Goal: Task Accomplishment & Management: Use online tool/utility

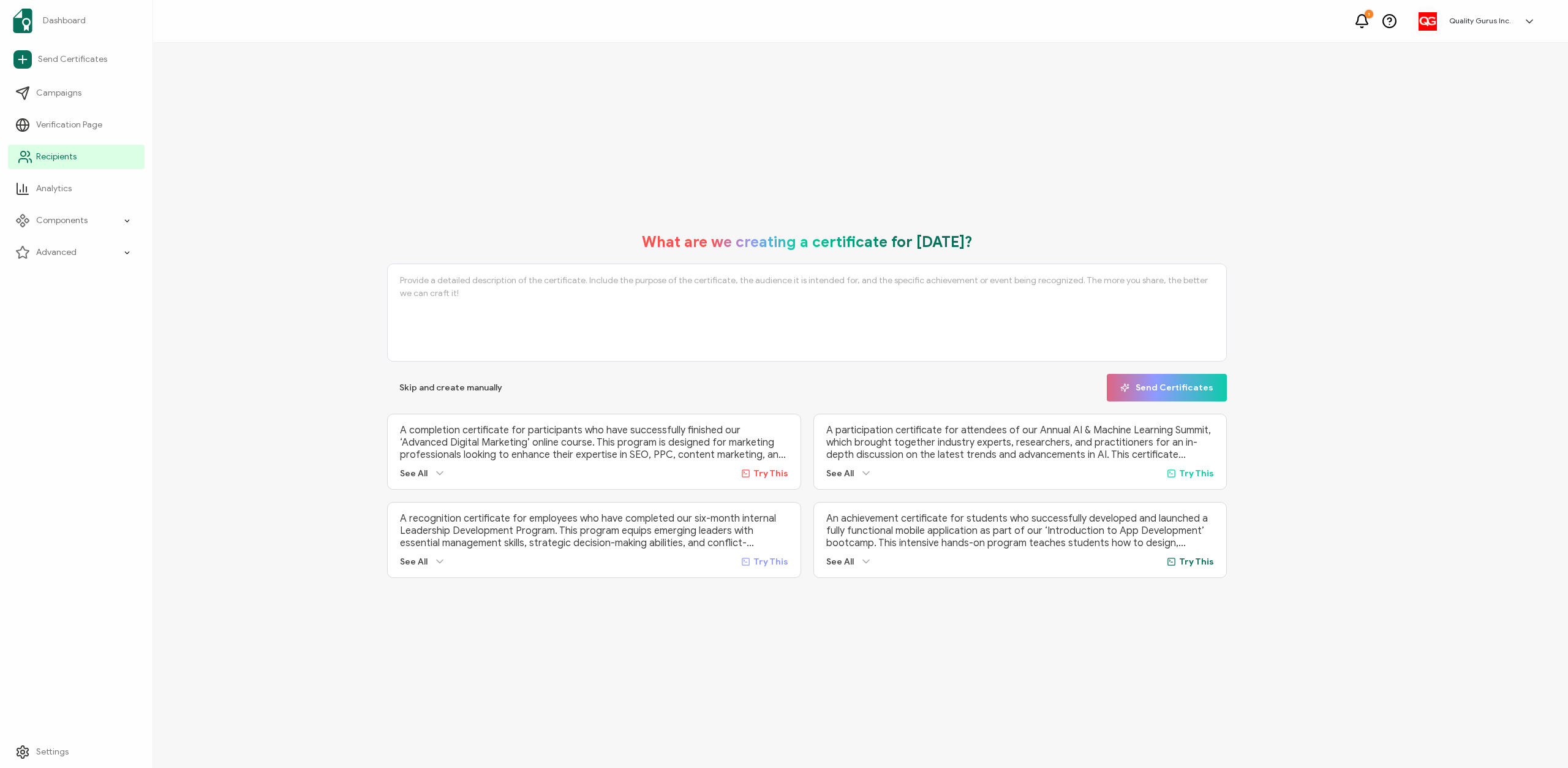
click at [66, 156] on span "Recipients" at bounding box center [56, 157] width 41 height 13
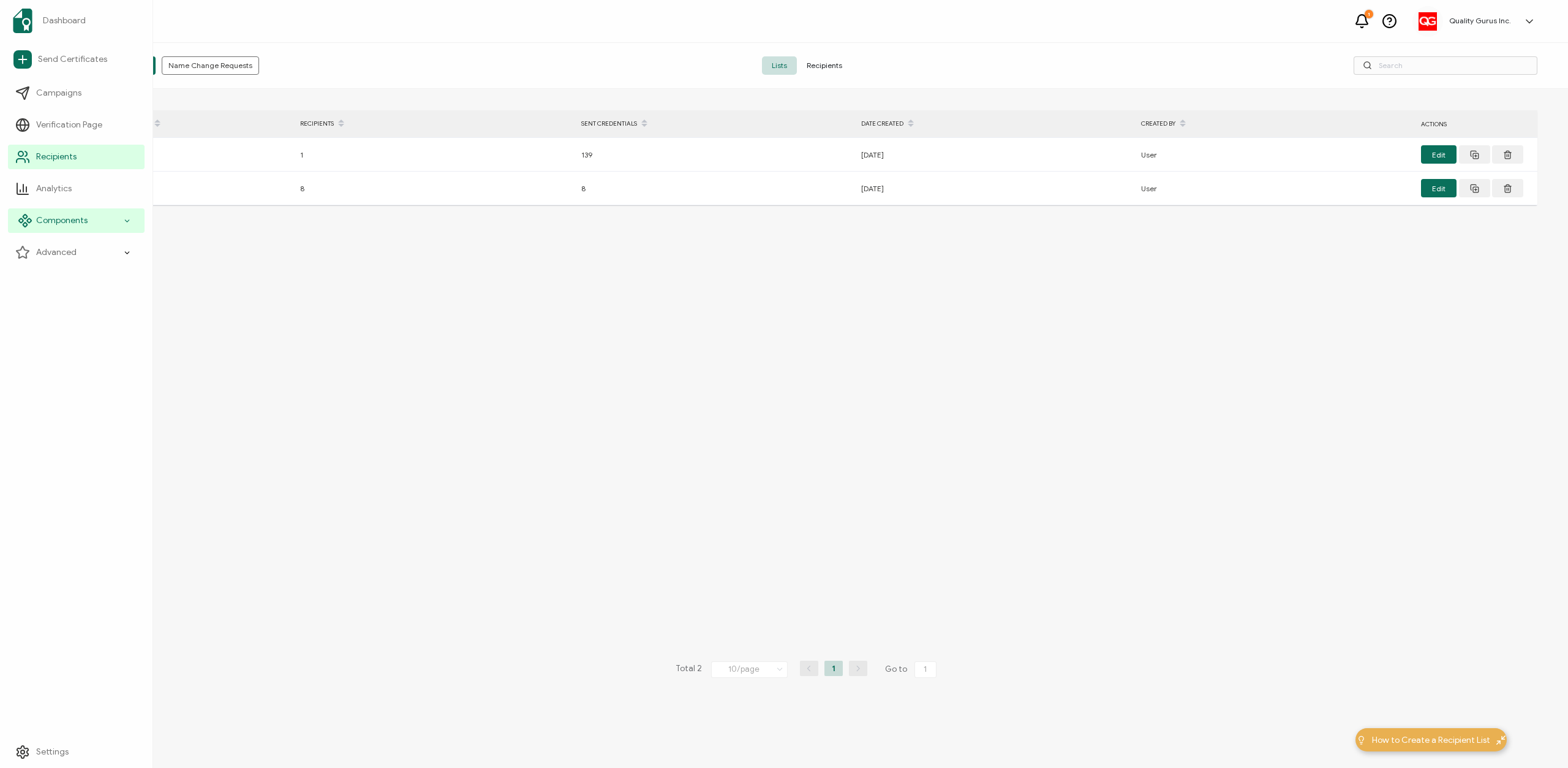
click at [81, 217] on span "Components" at bounding box center [62, 221] width 52 height 13
click at [87, 313] on span "Email Templates" at bounding box center [76, 316] width 64 height 13
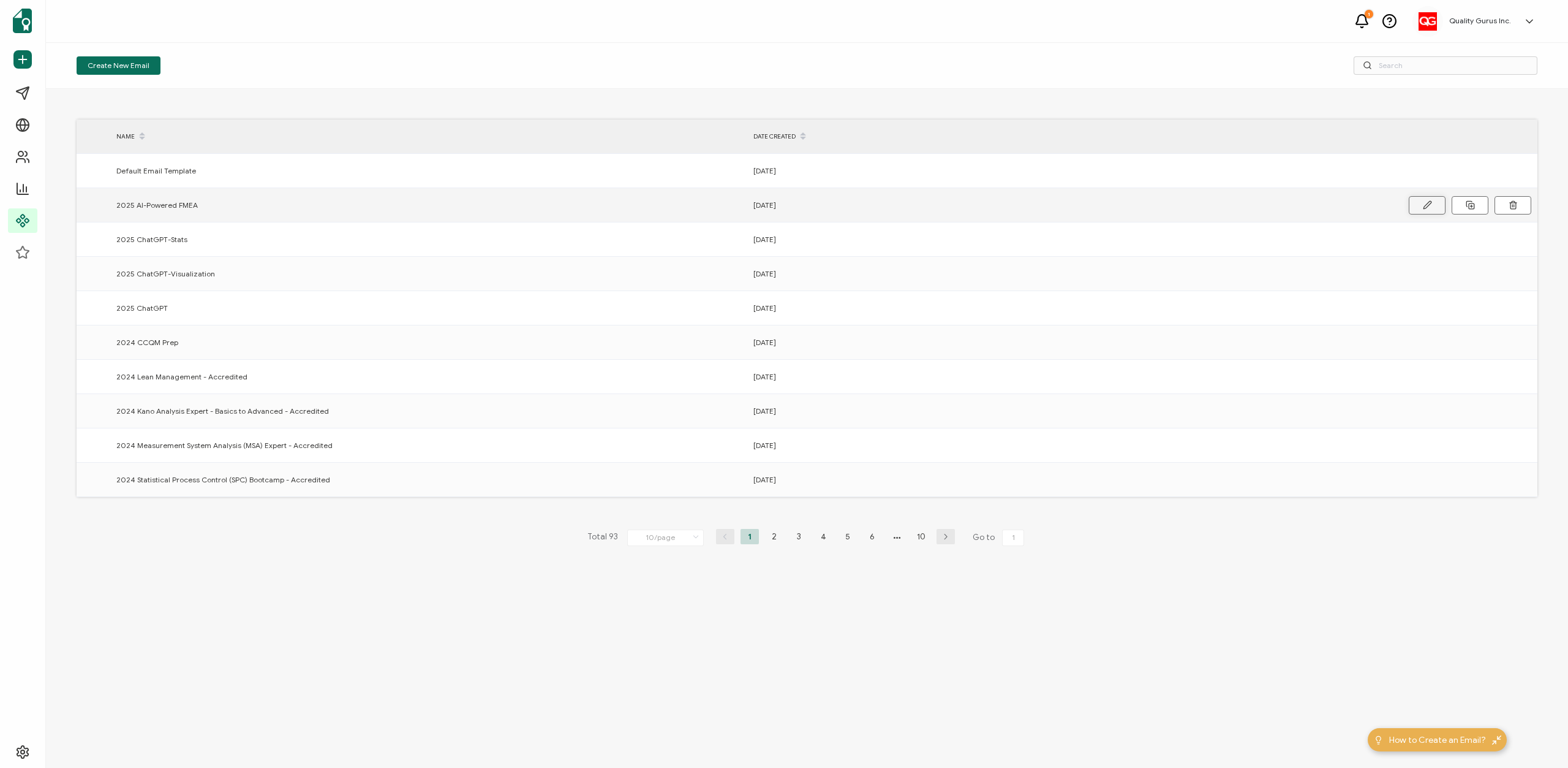
click at [1427, 204] on icon at bounding box center [1427, 204] width 8 height 7
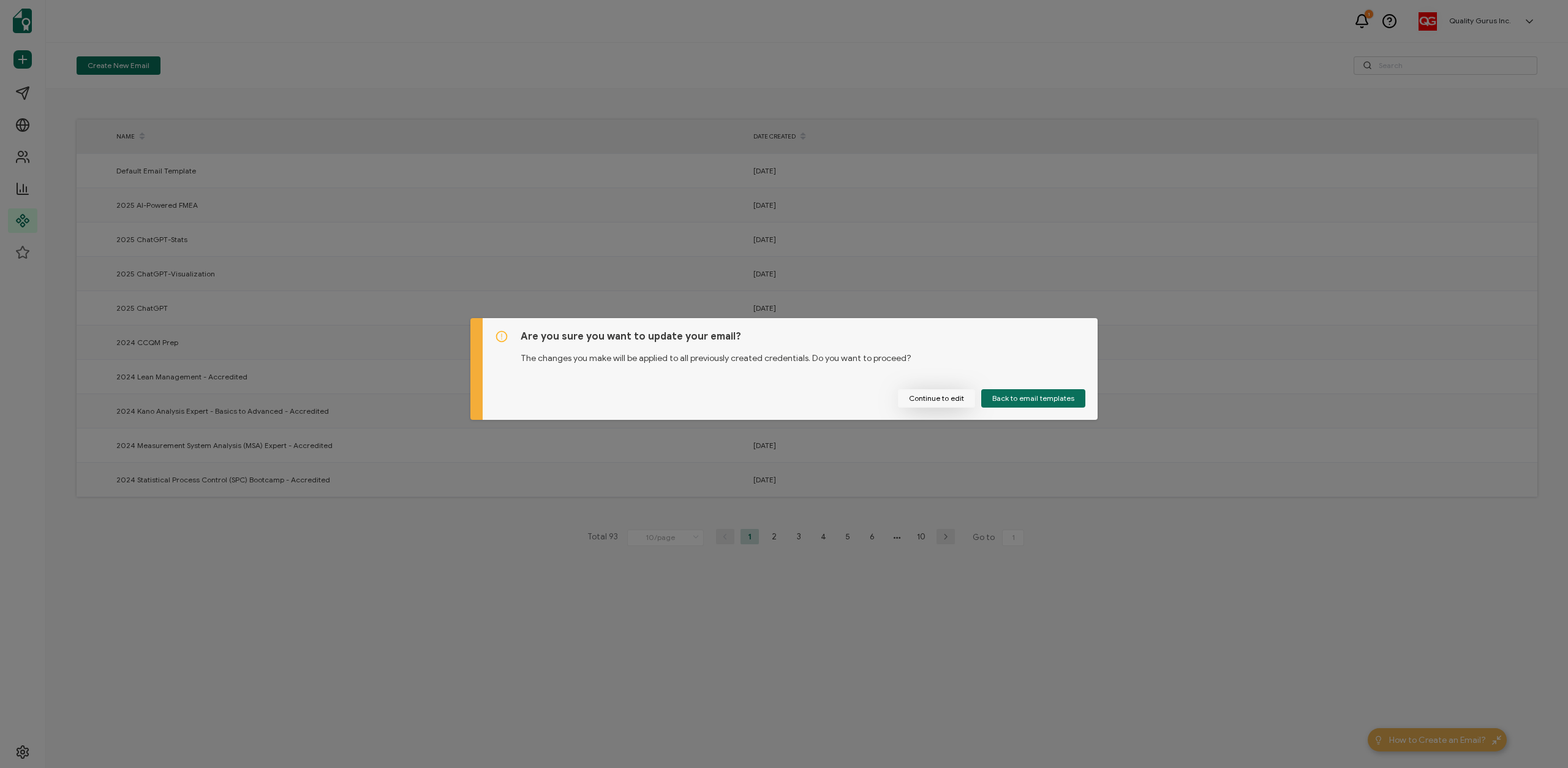
click at [957, 398] on button "Continue to edit" at bounding box center [936, 398] width 77 height 19
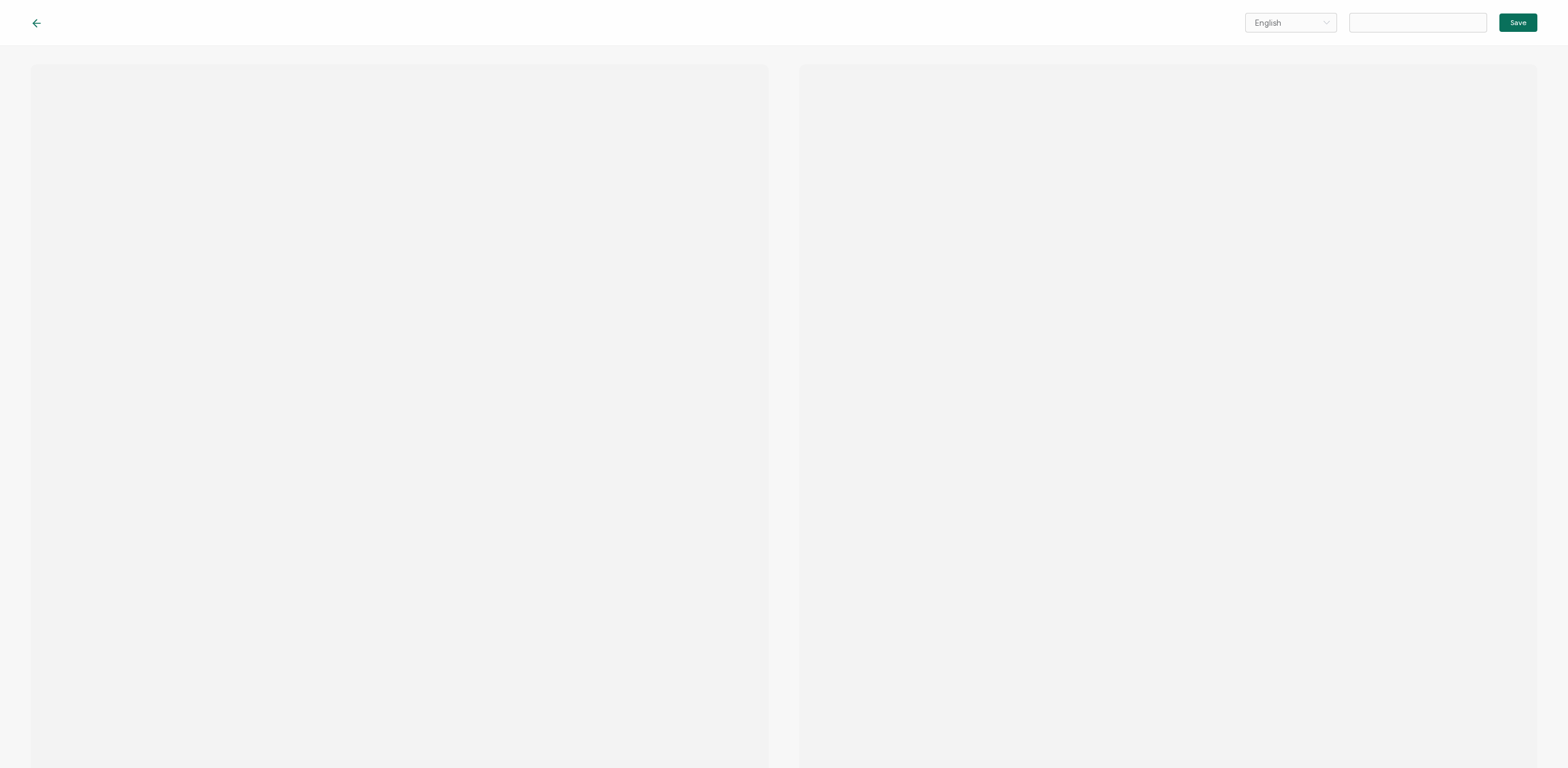
type input "2025 AI-Powered FMEA"
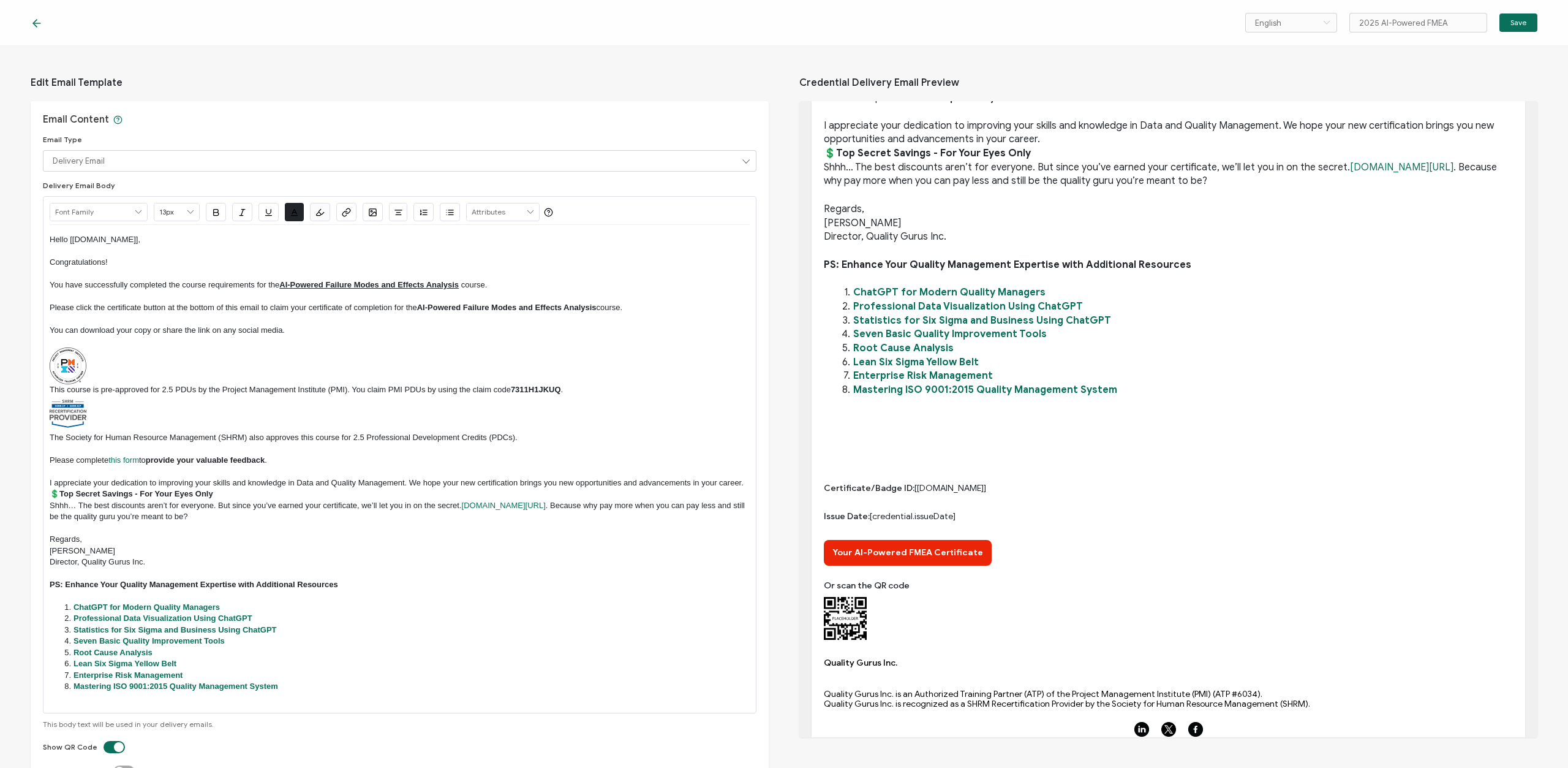
scroll to position [366, 0]
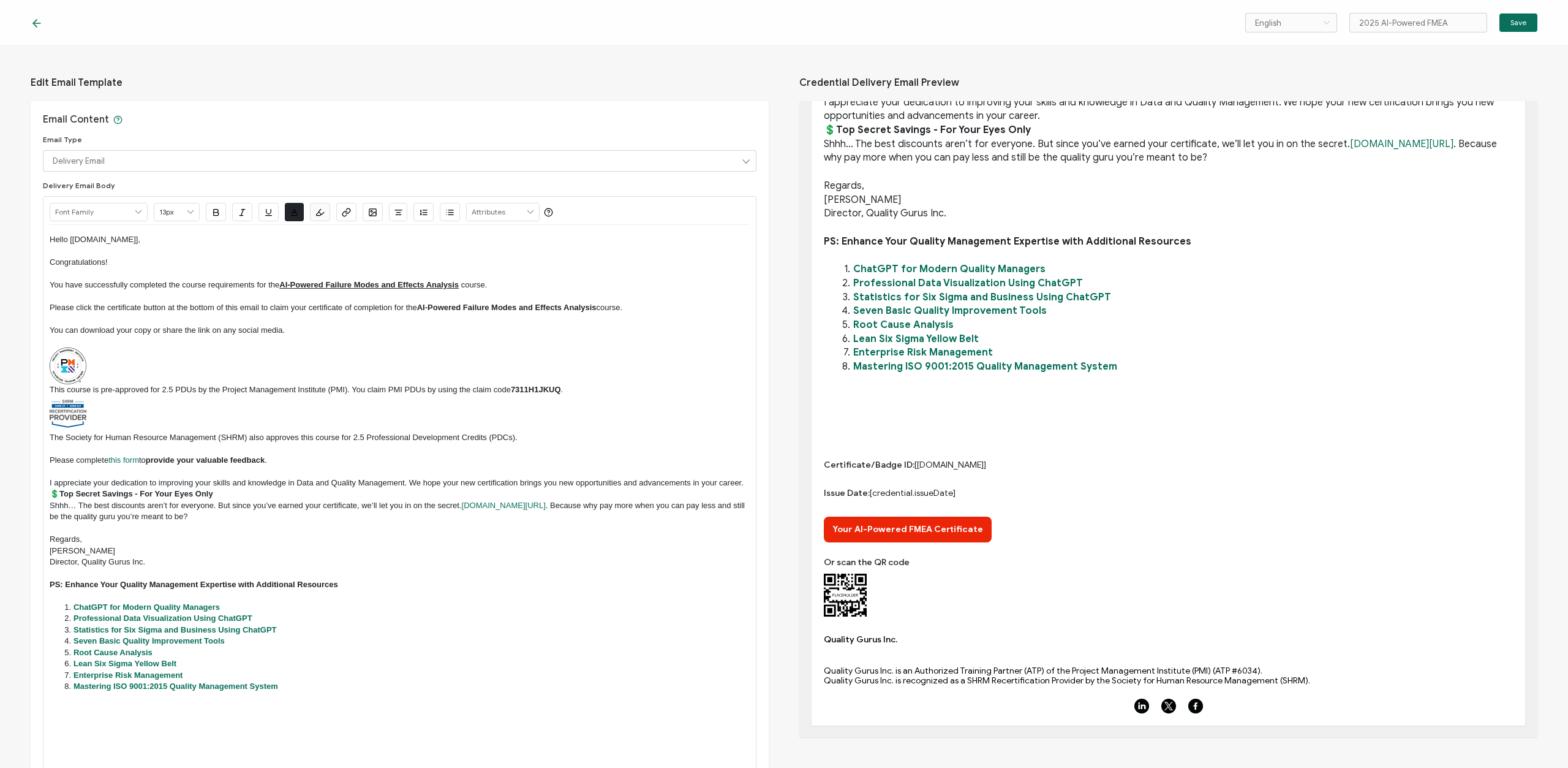
click at [302, 411] on p at bounding box center [400, 413] width 700 height 37
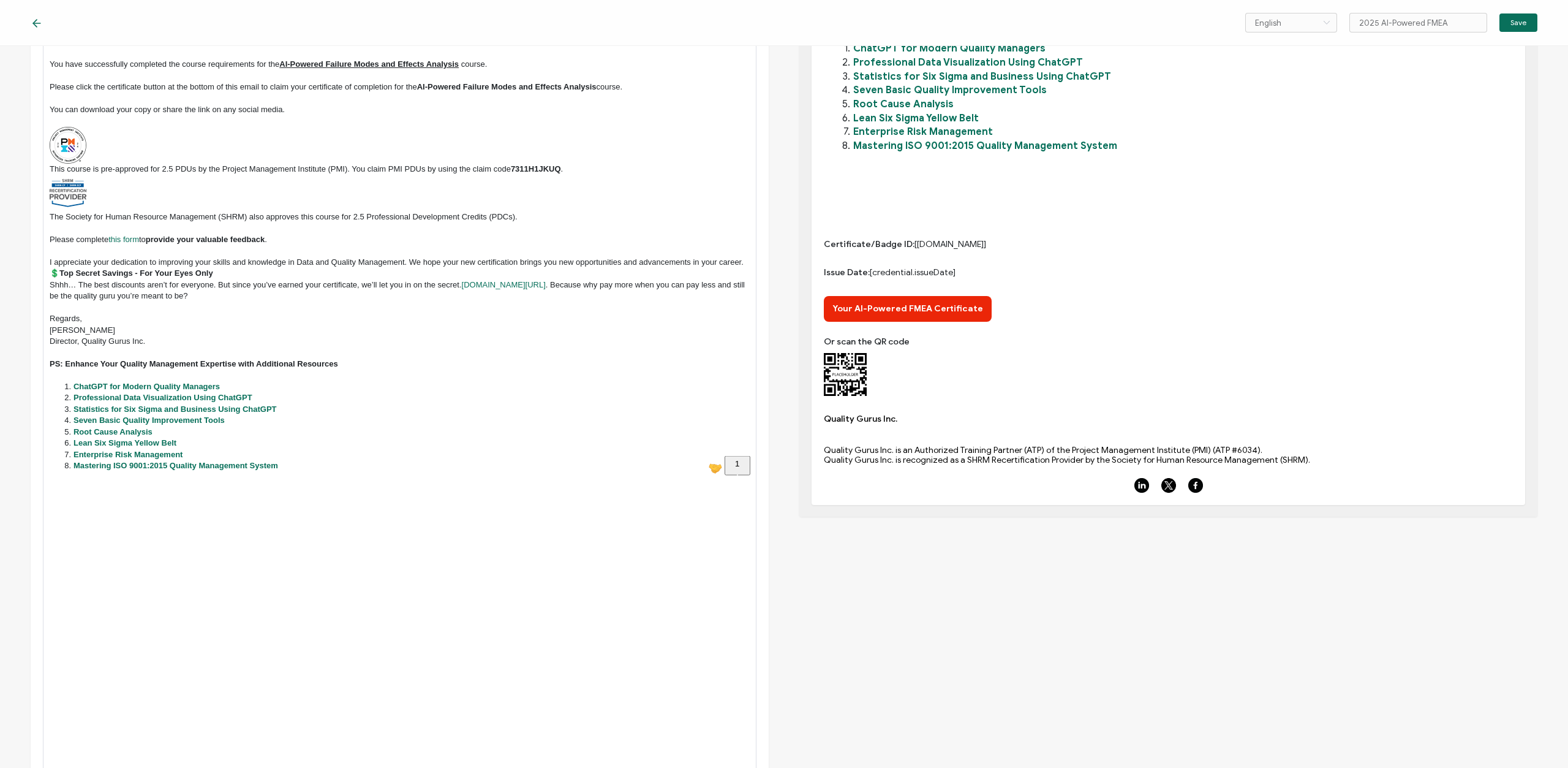
scroll to position [221, 0]
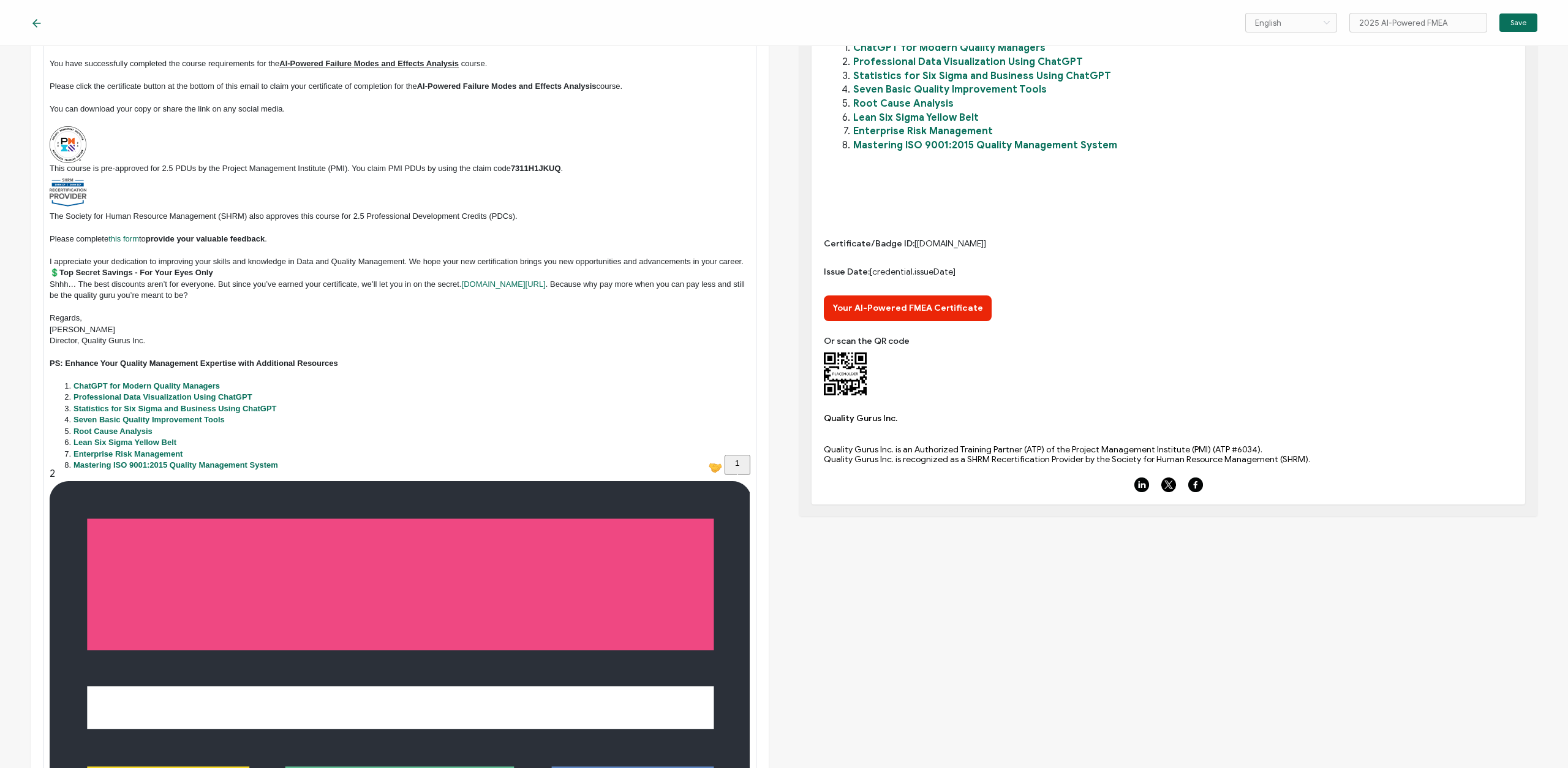
click at [318, 471] on p "To enrich screen reader interactions, please activate Accessibility in Grammarl…" at bounding box center [400, 476] width 700 height 11
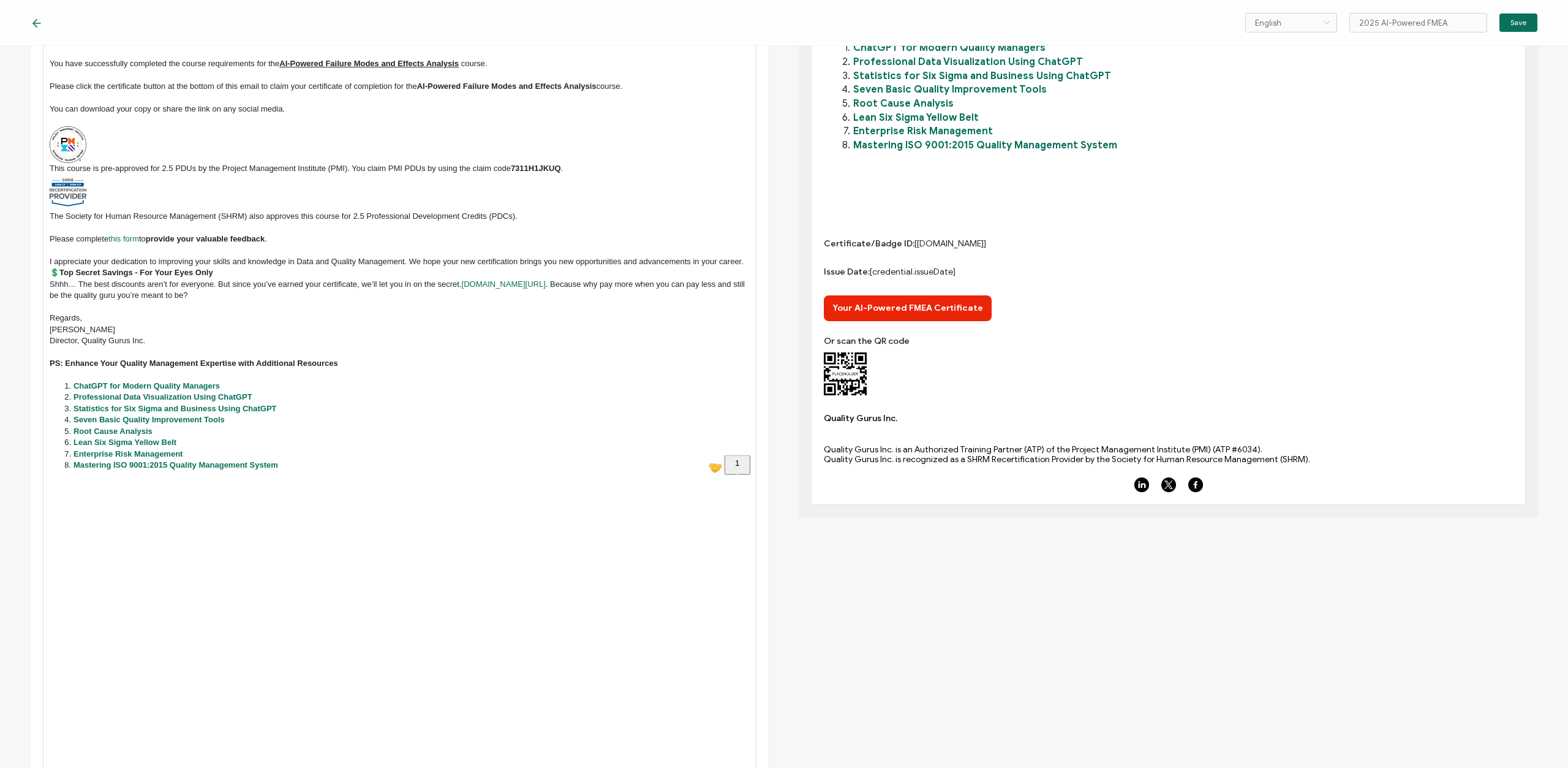
click at [956, 388] on div "Or scan the QR code" at bounding box center [1168, 366] width 689 height 59
click at [950, 241] on span "Certificate/Badge ID: [[DOMAIN_NAME]]" at bounding box center [1168, 244] width 689 height 10
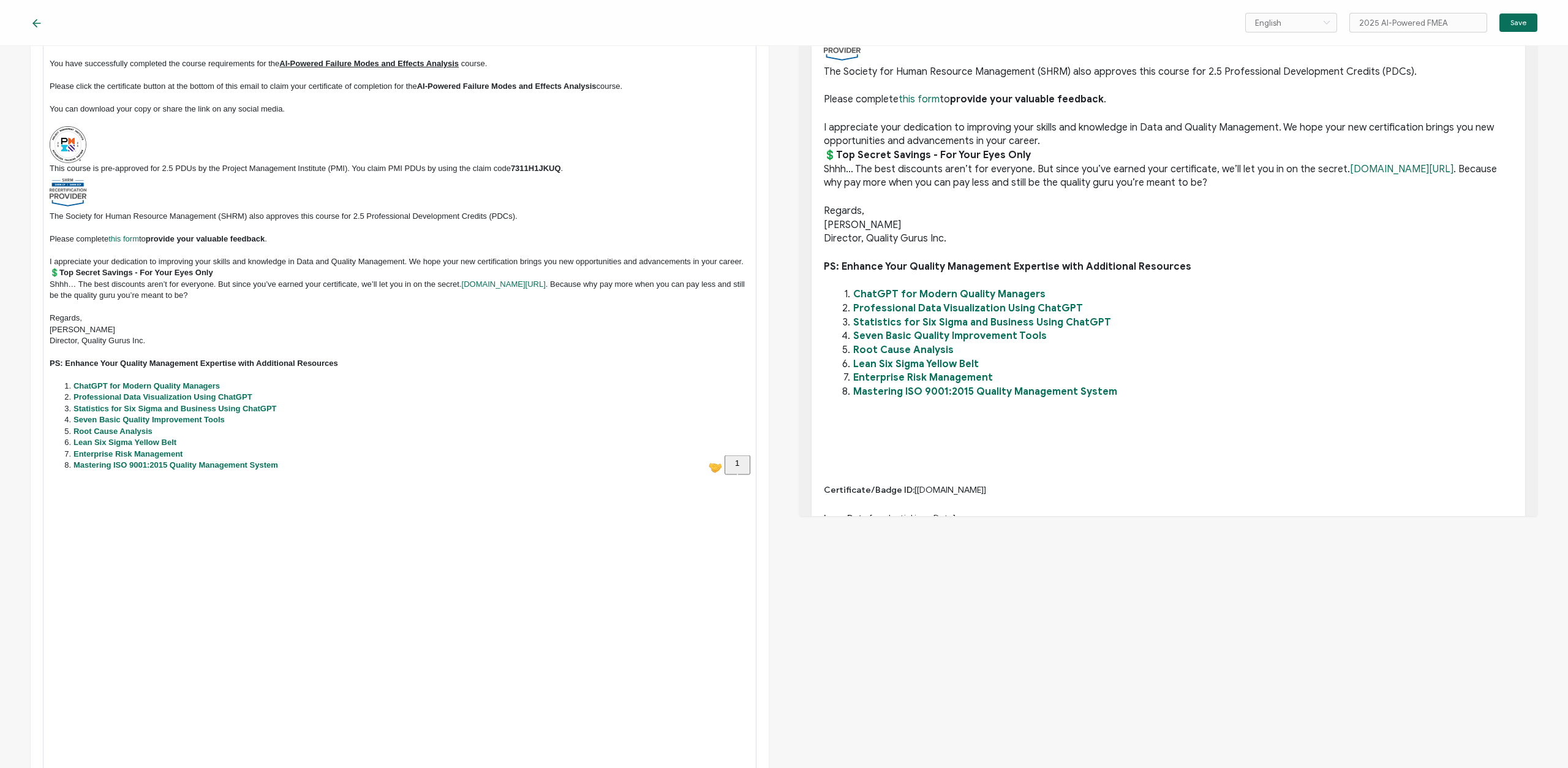
scroll to position [0, 0]
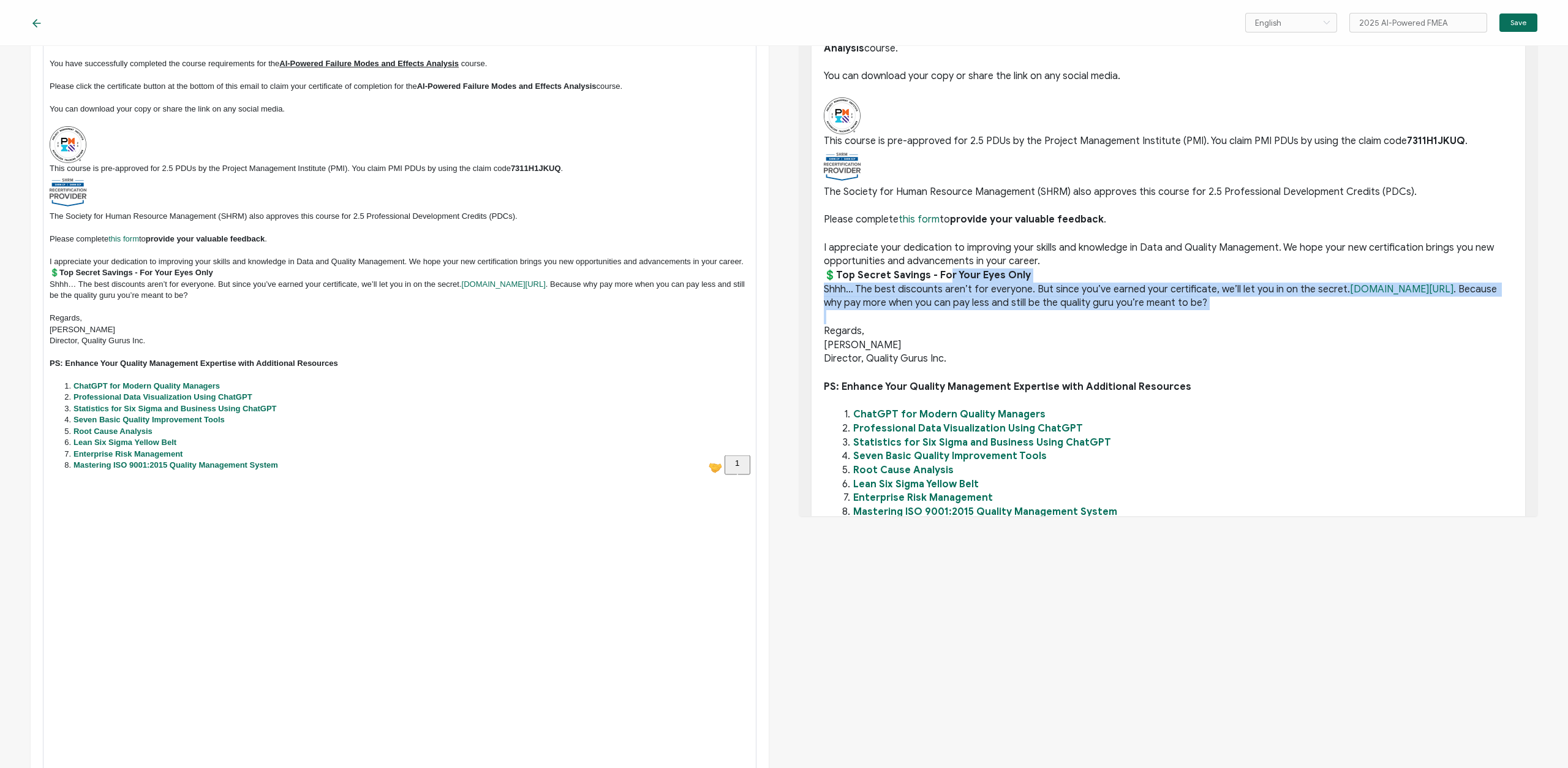
drag, startPoint x: 947, startPoint y: 270, endPoint x: 962, endPoint y: 314, distance: 46.5
click at [962, 314] on div "Hello [[DOMAIN_NAME]], Congratulations! You have successfully completed the cou…" at bounding box center [1168, 245] width 689 height 600
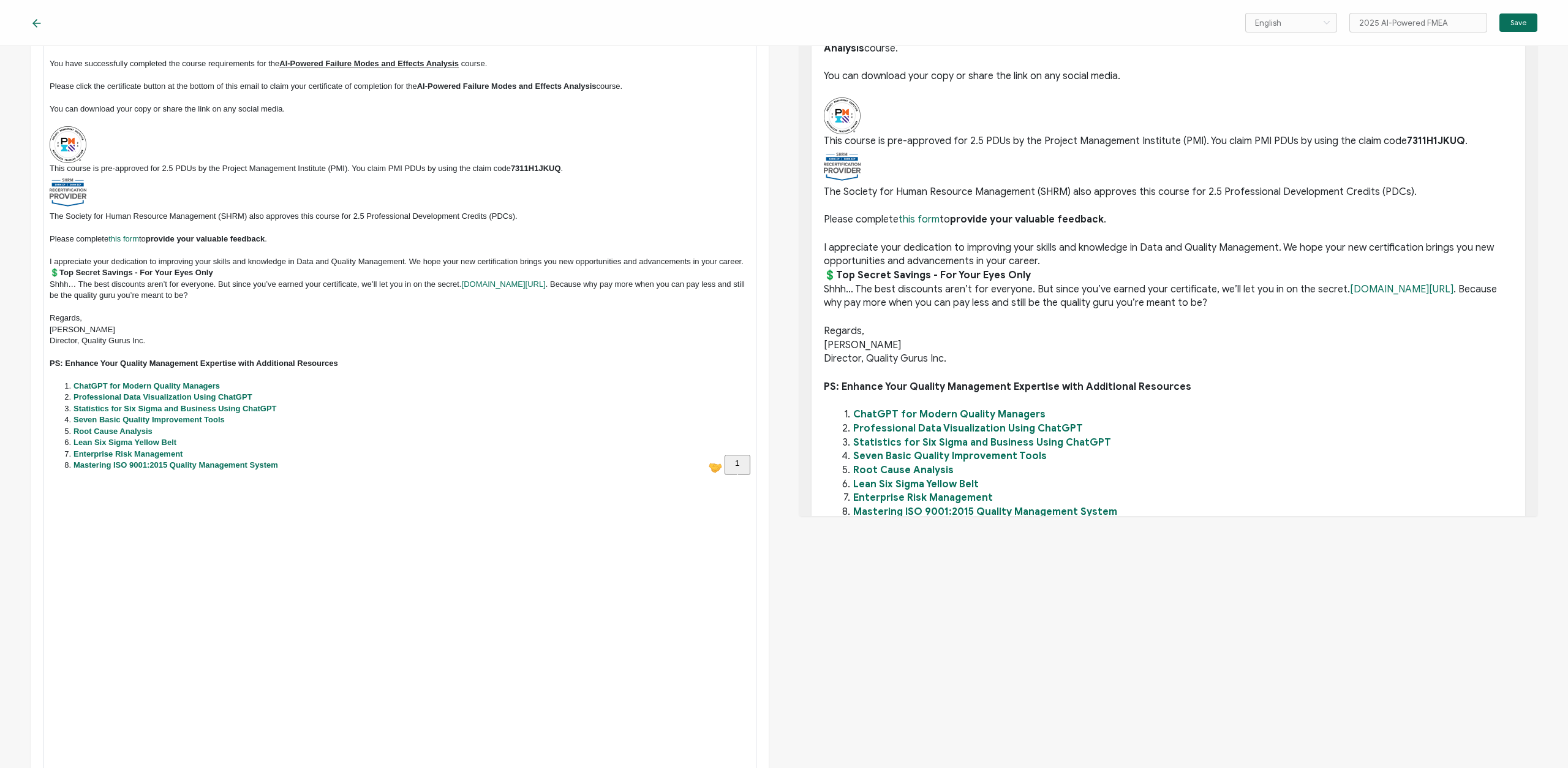
click at [964, 312] on p at bounding box center [1168, 317] width 689 height 14
click at [1239, 302] on p "Shhh… The best discounts aren’t for everyone. But since you’ve earned your cert…" at bounding box center [1168, 296] width 689 height 27
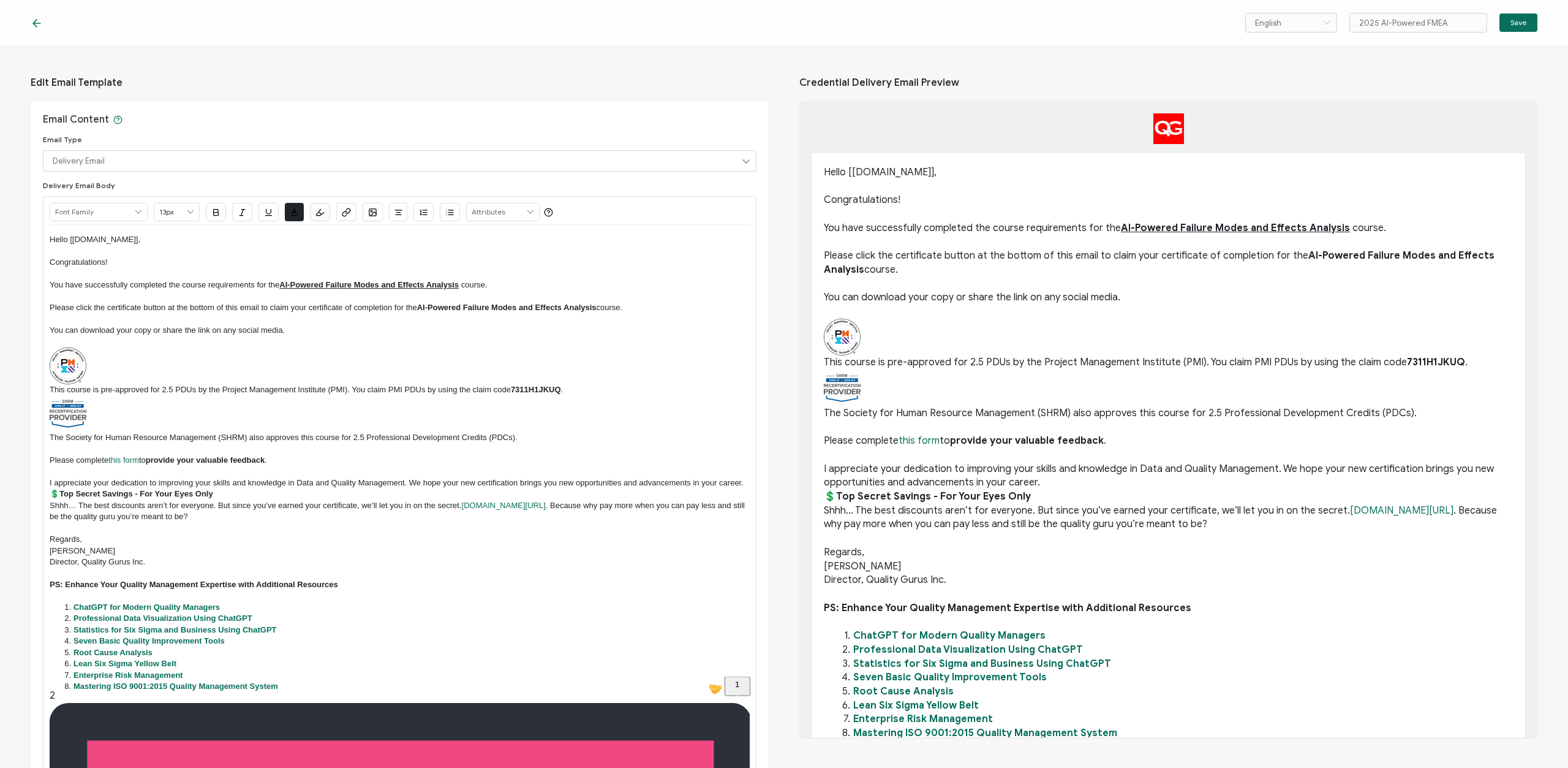
click at [237, 329] on p "You can download your copy or share the link on any social media." at bounding box center [400, 330] width 700 height 11
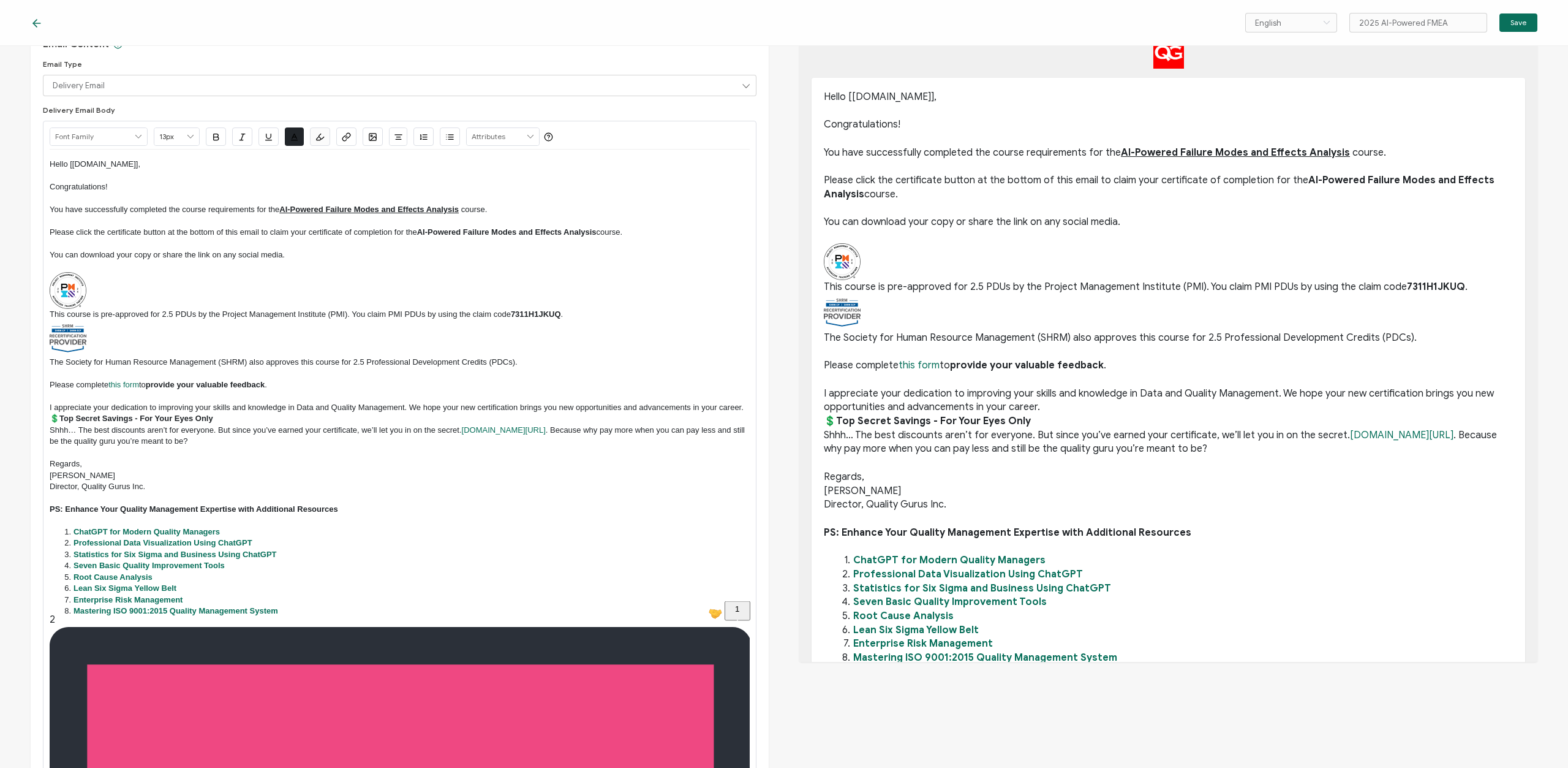
scroll to position [147, 0]
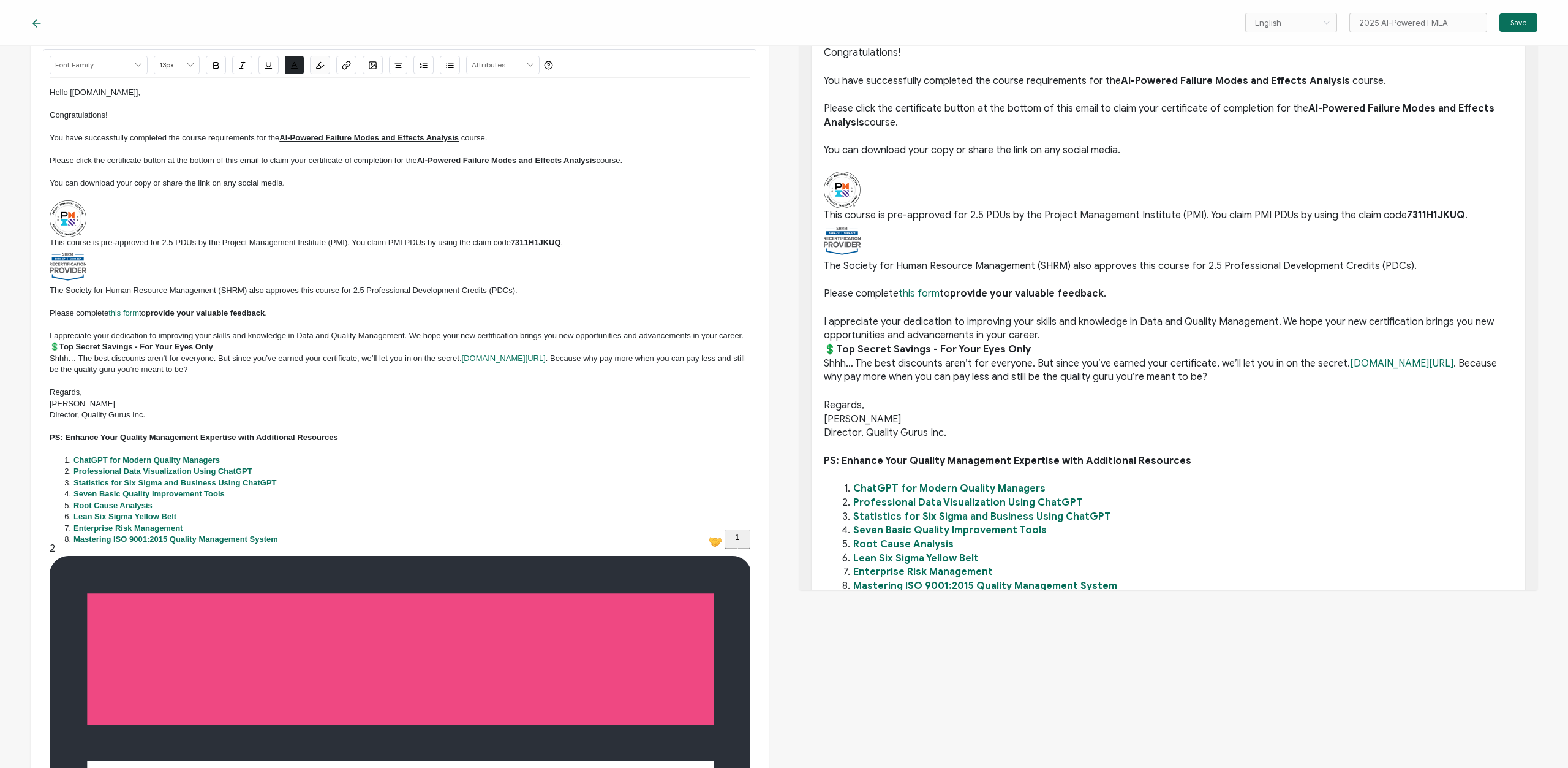
click at [118, 393] on p "Regards," at bounding box center [400, 392] width 700 height 11
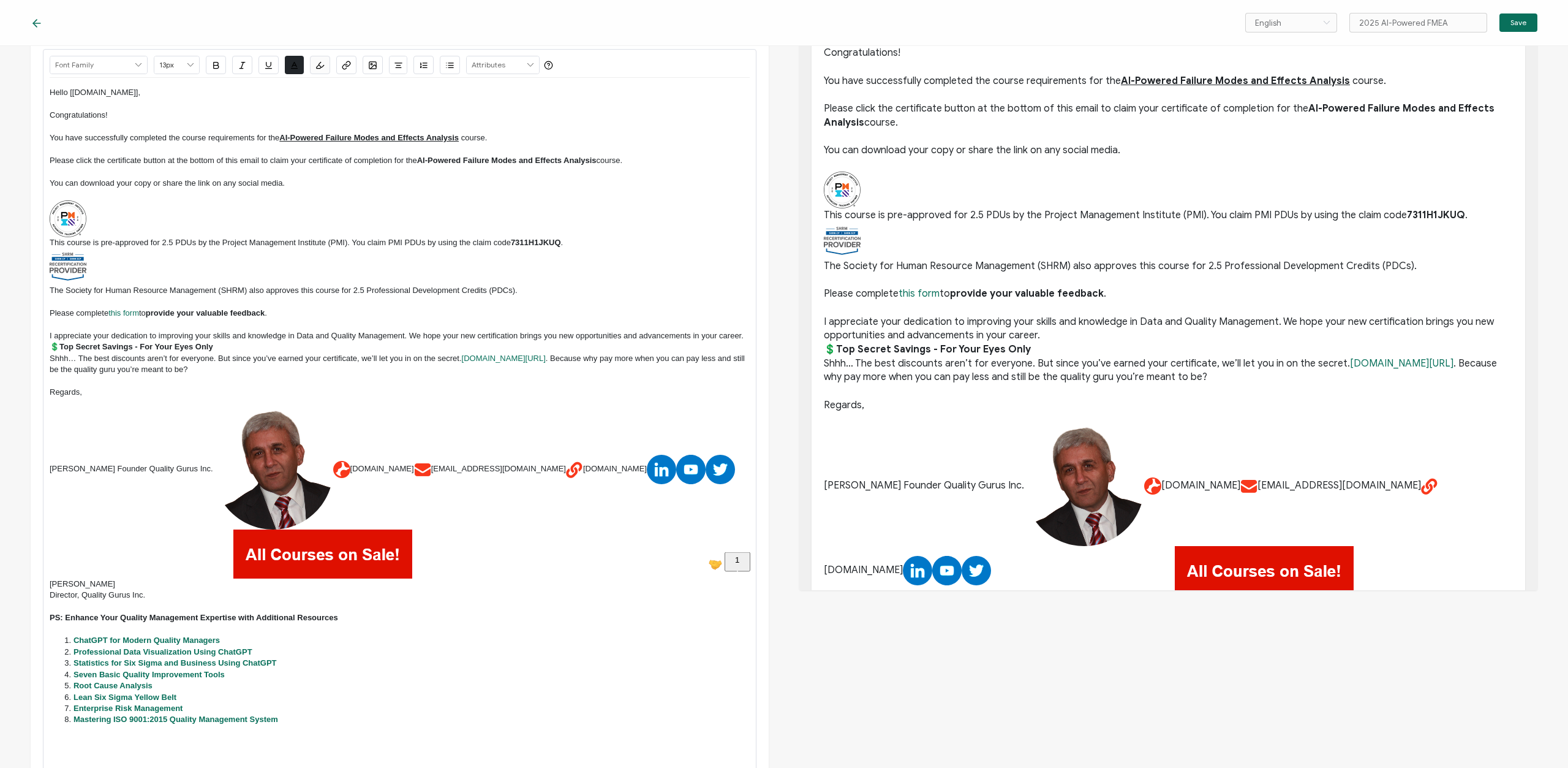
scroll to position [0, 0]
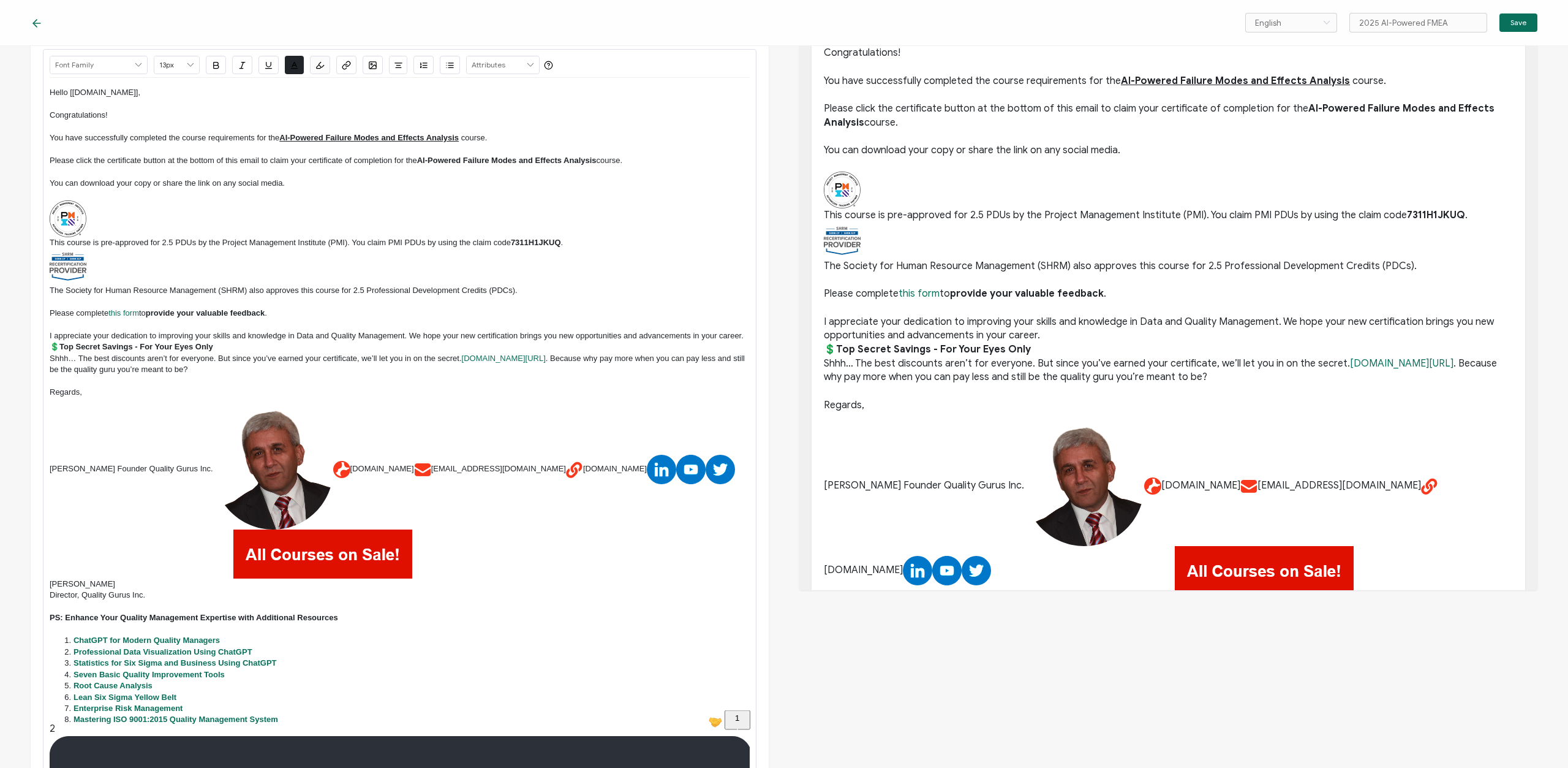
click at [194, 463] on p "[PERSON_NAME] Founder Quality Gurus Inc. [DOMAIN_NAME] [EMAIL_ADDRESS][DOMAIN_N…" at bounding box center [400, 494] width 700 height 169
click at [204, 466] on p "[PERSON_NAME] Founder Quality Gurus Inc. [DOMAIN_NAME] [EMAIL_ADDRESS][DOMAIN_N…" at bounding box center [400, 494] width 700 height 169
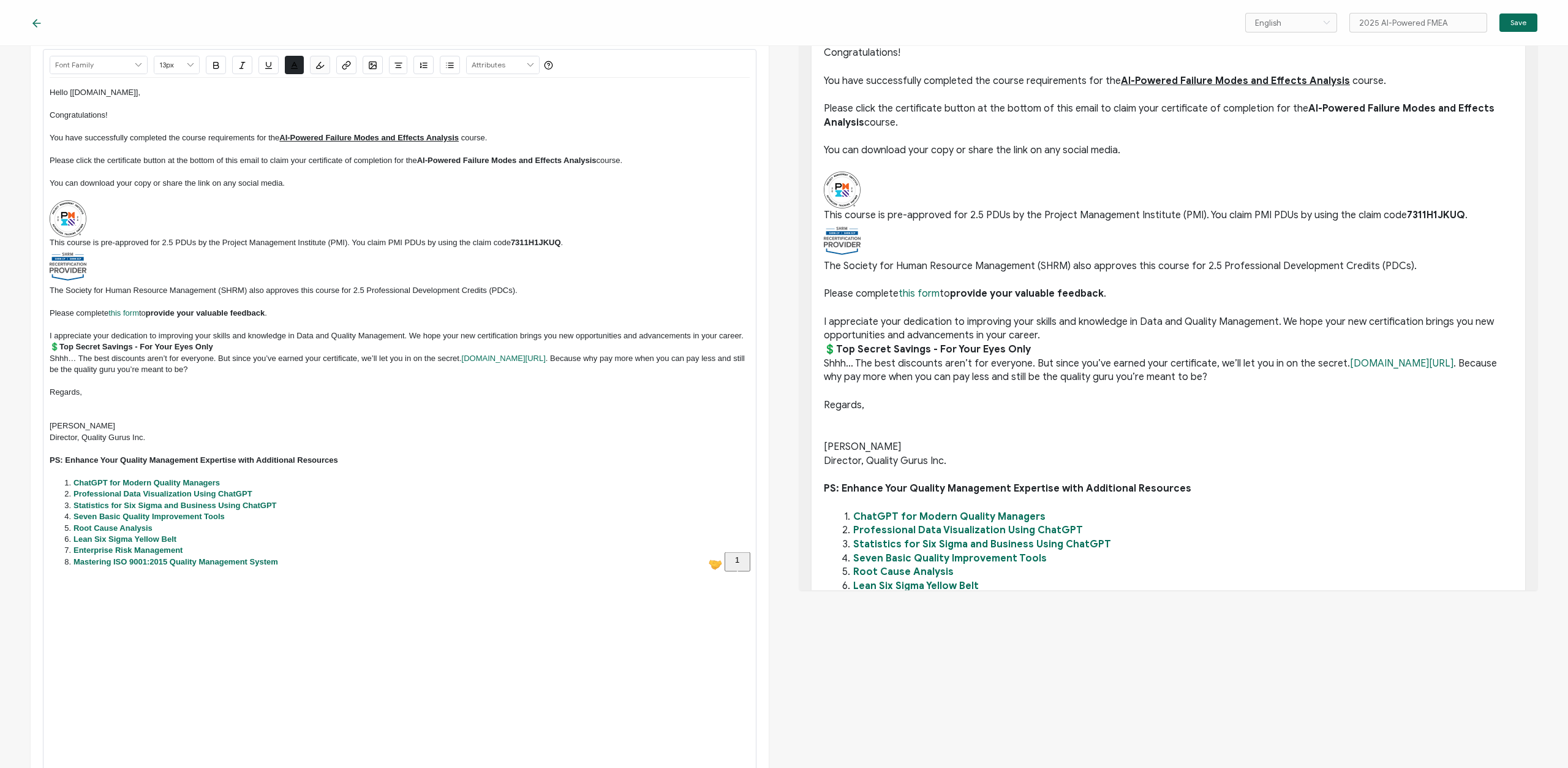
click at [526, 63] on icon at bounding box center [530, 65] width 11 height 17
click at [83, 402] on p "To enrich screen reader interactions, please activate Accessibility in Grammarl…" at bounding box center [400, 404] width 700 height 11
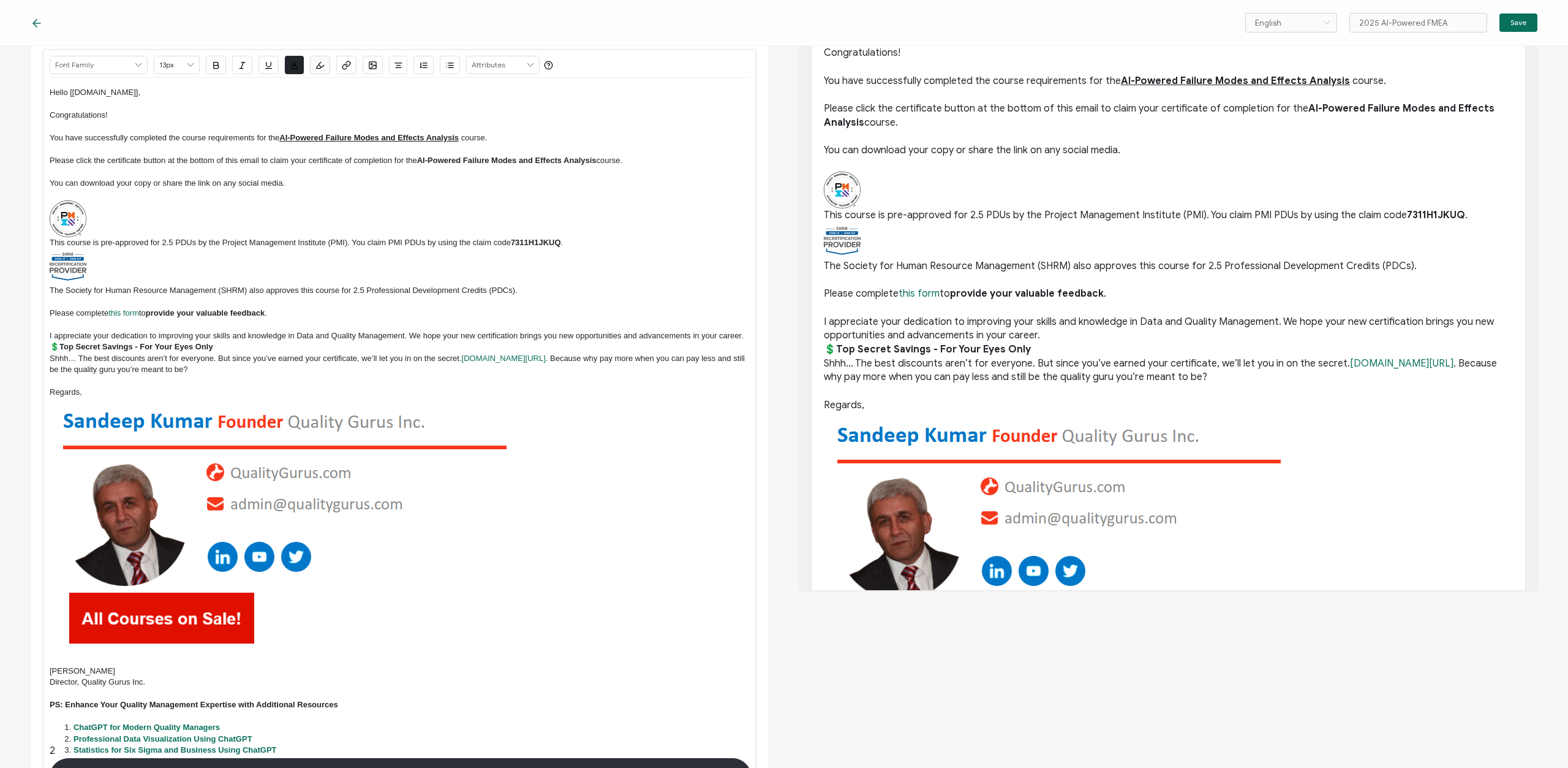
click at [206, 479] on img "To enrich screen reader interactions, please activate Accessibility in Grammarl…" at bounding box center [283, 527] width 468 height 256
click at [547, 639] on p "To enrich screen reader interactions, please activate Accessibility in Grammarl…" at bounding box center [400, 527] width 700 height 256
click at [456, 620] on img "To enrich screen reader interactions, please activate Accessibility in Grammarl…" at bounding box center [283, 527] width 468 height 256
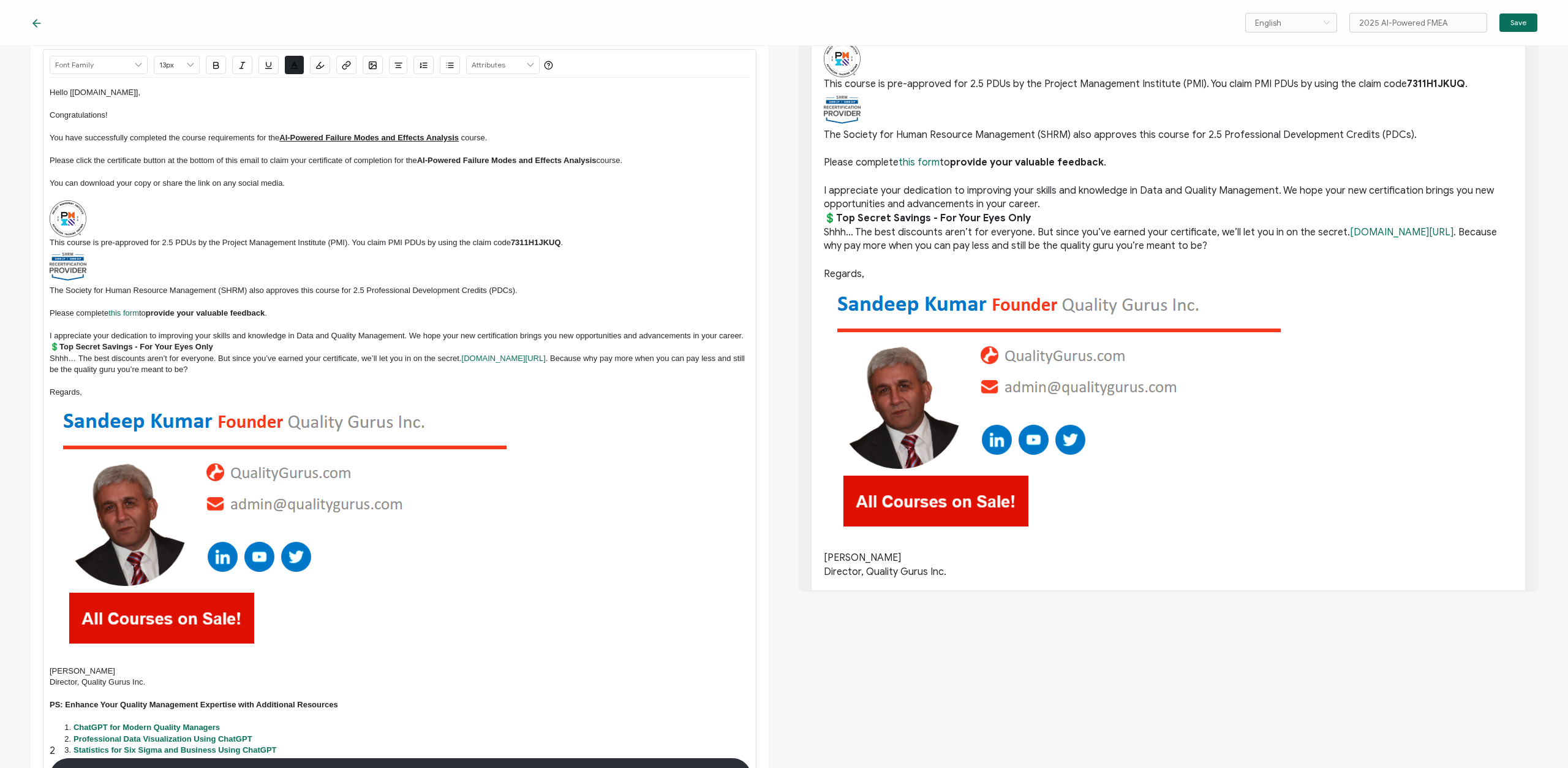
scroll to position [147, 0]
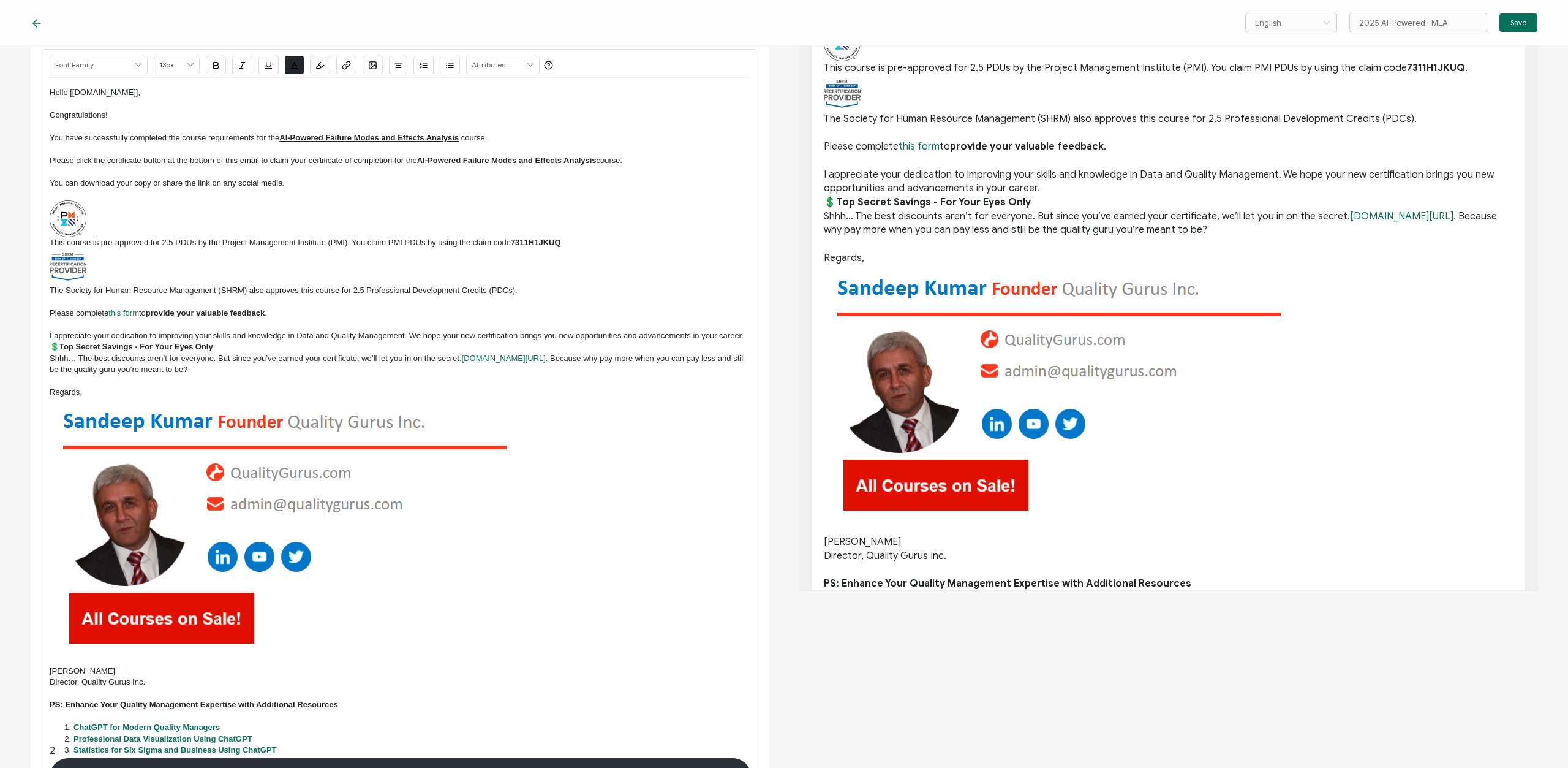
click at [530, 492] on p "To enrich screen reader interactions, please activate Accessibility in Grammarl…" at bounding box center [400, 527] width 700 height 256
click at [412, 489] on img "To enrich screen reader interactions, please activate Accessibility in Grammarl…" at bounding box center [283, 527] width 468 height 256
click at [78, 271] on img "To enrich screen reader interactions, please activate Accessibility in Grammarl…" at bounding box center [68, 266] width 37 height 37
click at [230, 463] on img "To enrich screen reader interactions, please activate Accessibility in Grammarl…" at bounding box center [283, 527] width 468 height 256
click at [96, 395] on p "Regards," at bounding box center [400, 392] width 700 height 11
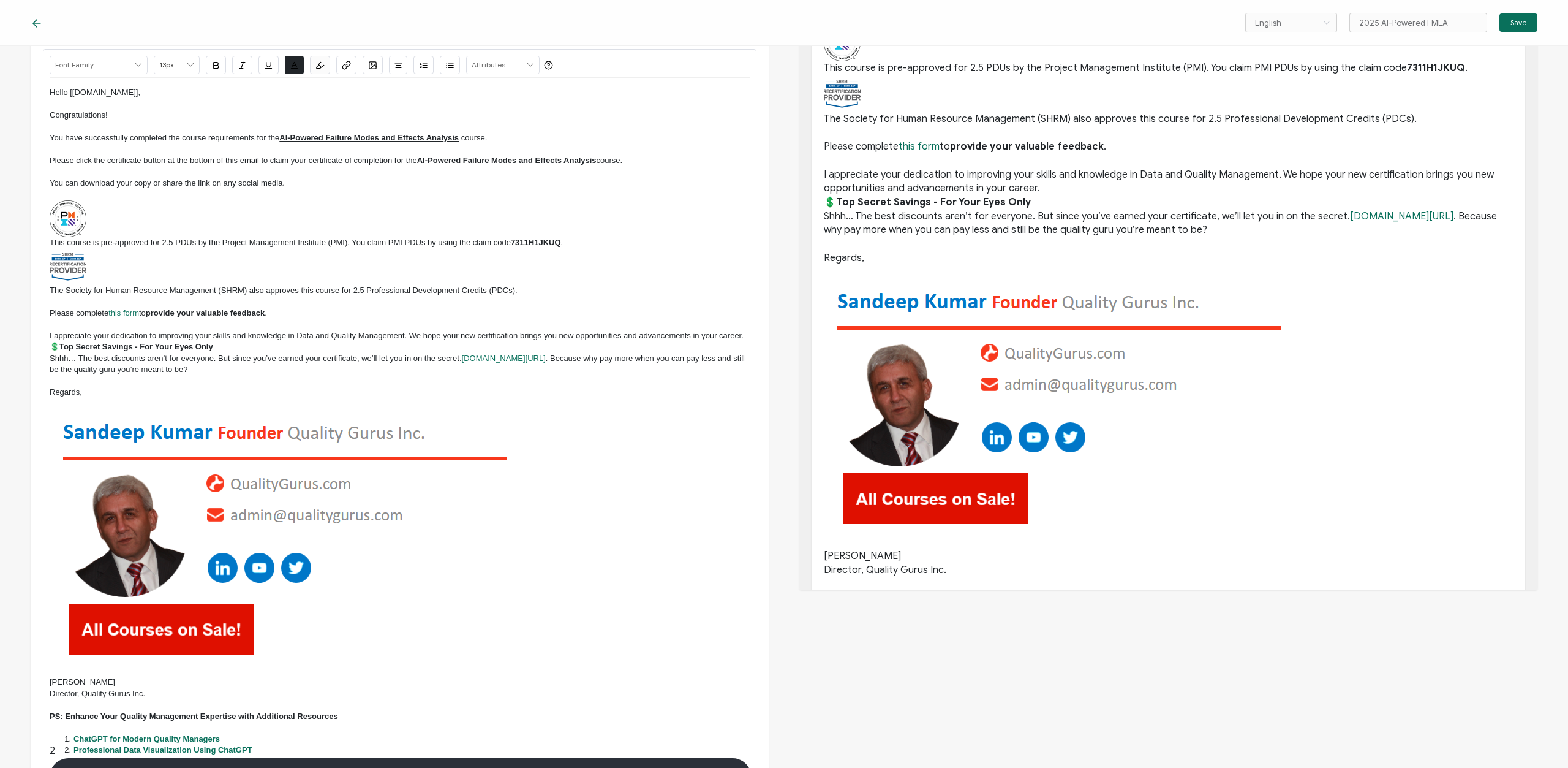
click at [145, 523] on img "To enrich screen reader interactions, please activate Accessibility in Grammarl…" at bounding box center [283, 538] width 468 height 256
click at [169, 467] on img "To enrich screen reader interactions, please activate Accessibility in Grammarl…" at bounding box center [283, 538] width 468 height 256
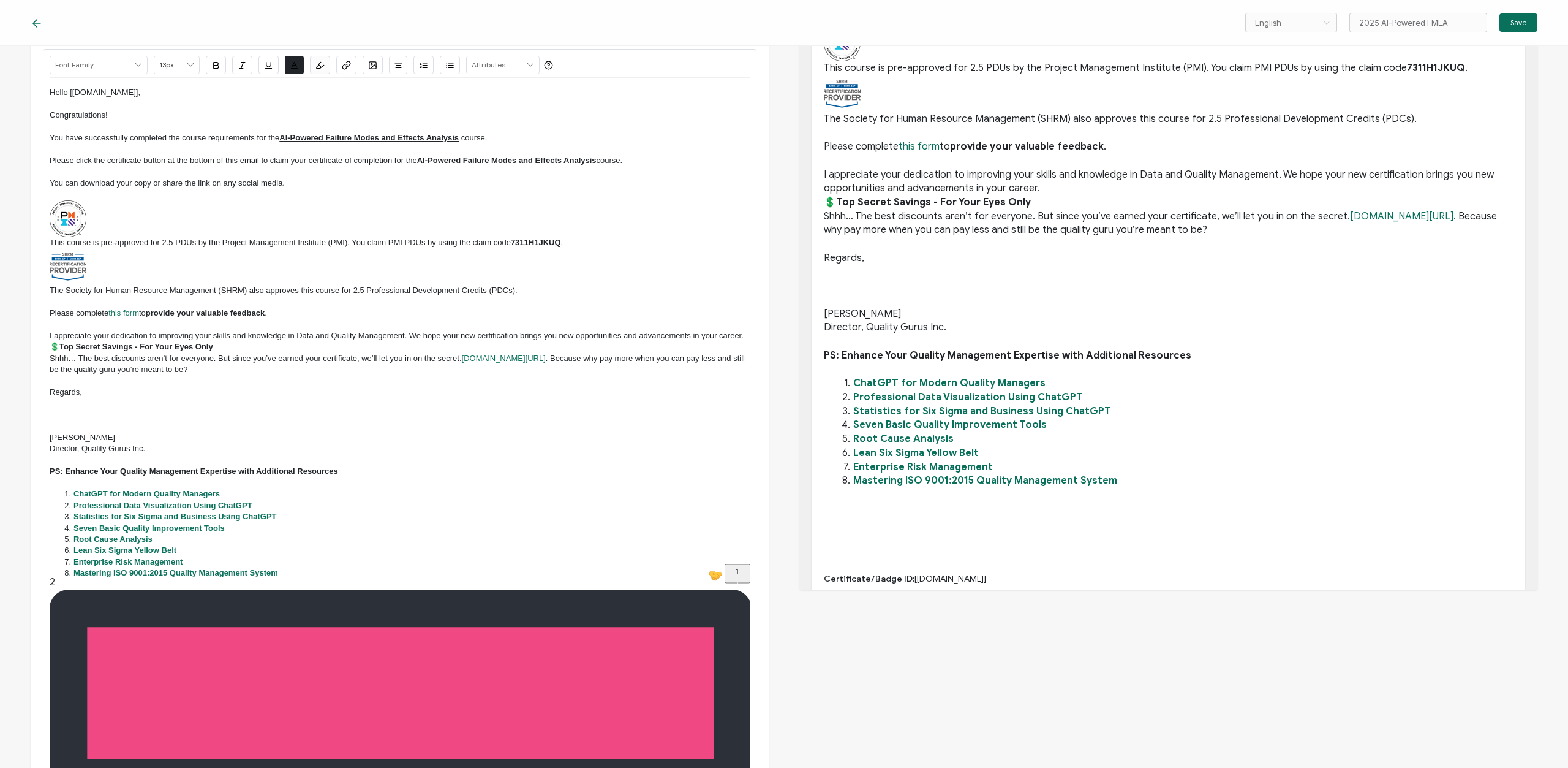
click at [91, 411] on p "To enrich screen reader interactions, please activate Accessibility in Grammarl…" at bounding box center [400, 415] width 700 height 11
click at [79, 414] on p "To enrich screen reader interactions, please activate Accessibility in Grammarl…" at bounding box center [400, 415] width 700 height 11
click at [69, 403] on p "To enrich screen reader interactions, please activate Accessibility in Grammarl…" at bounding box center [400, 404] width 700 height 11
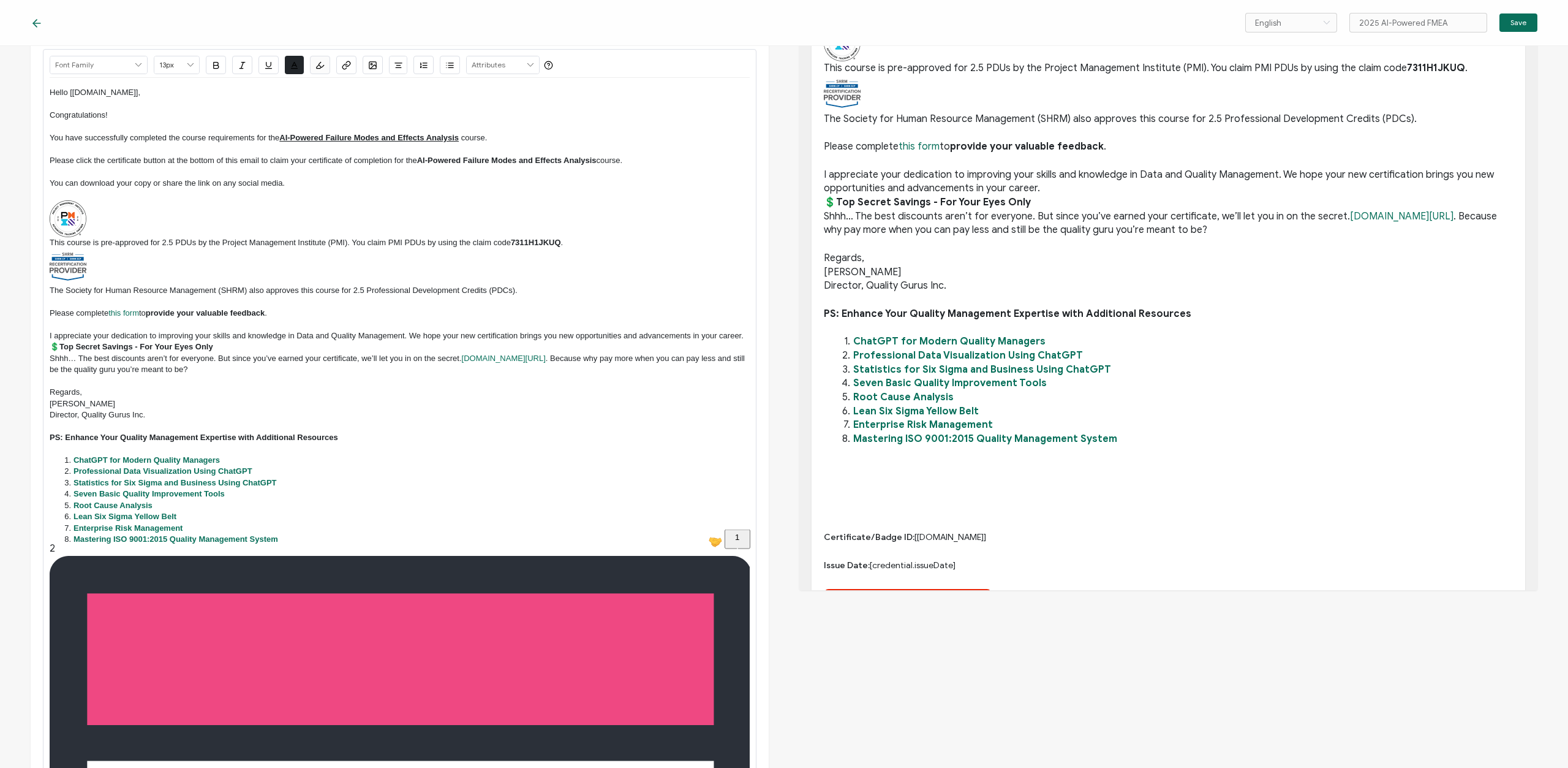
click at [227, 411] on p "Director, Quality Gurus Inc." at bounding box center [400, 415] width 700 height 11
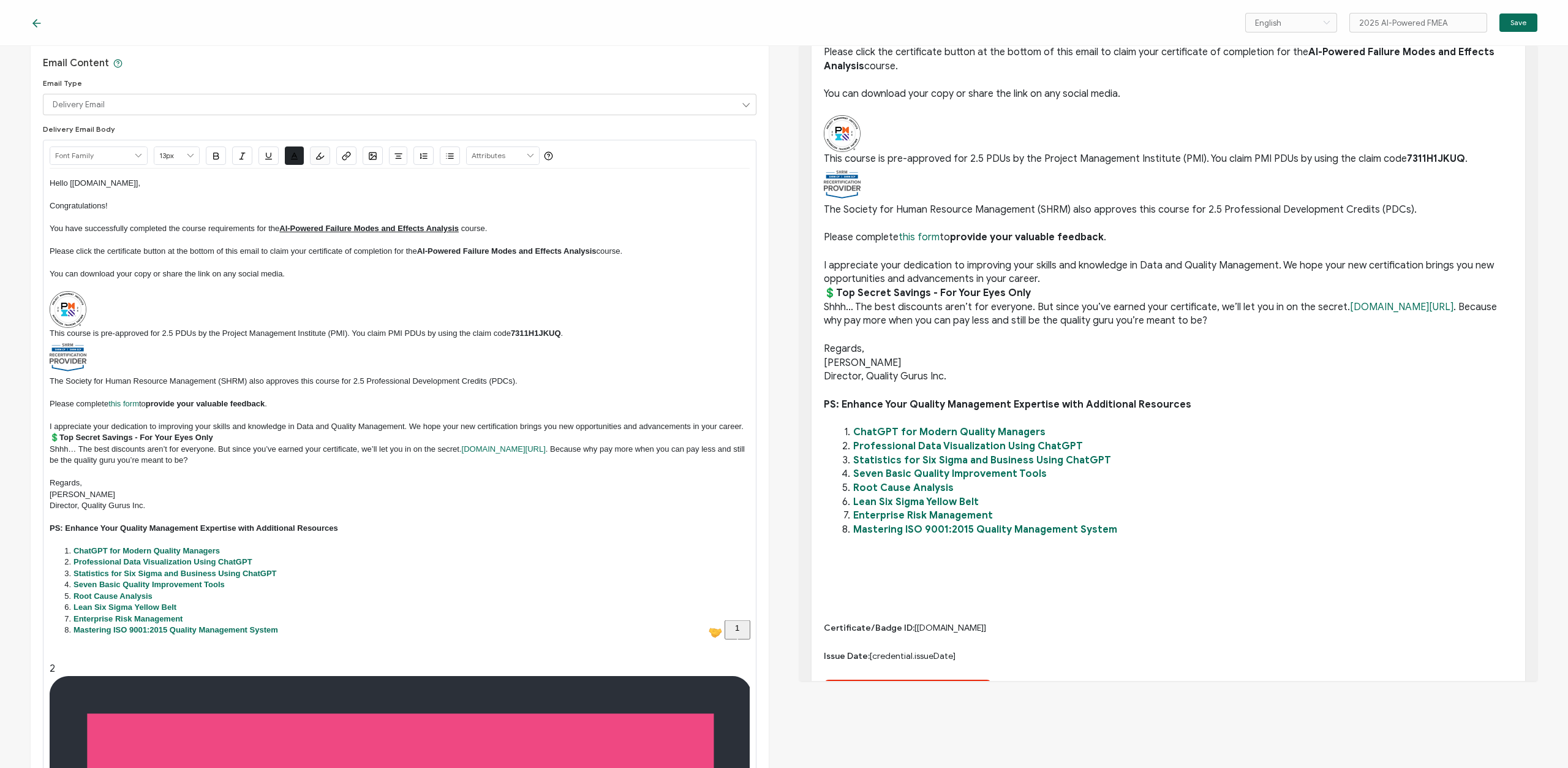
scroll to position [0, 0]
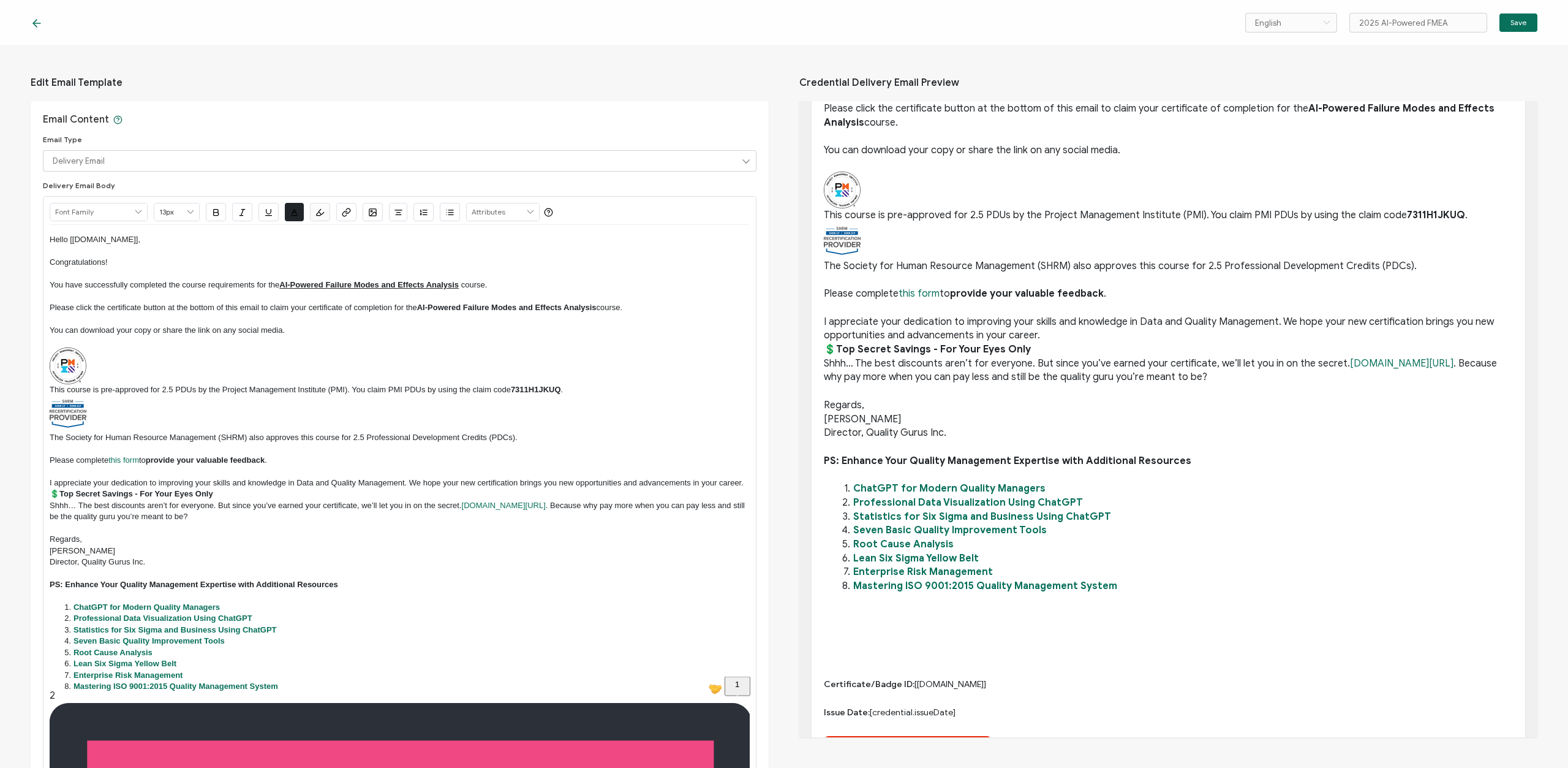
click at [120, 538] on p "Regards," at bounding box center [400, 539] width 700 height 11
